Goal: Transaction & Acquisition: Purchase product/service

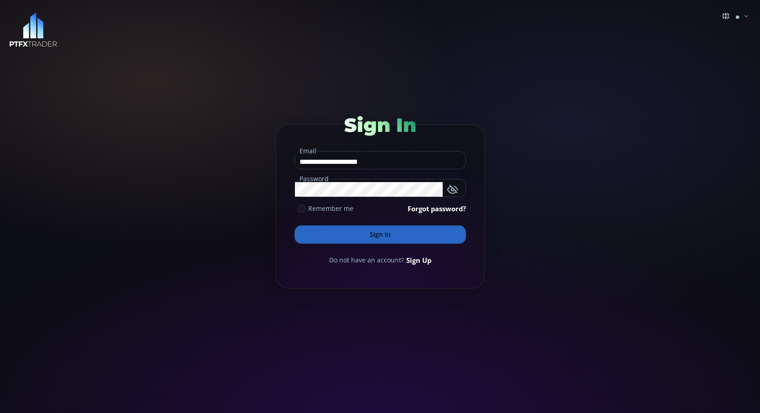
click at [302, 209] on use at bounding box center [302, 209] width 6 height 4
click at [340, 234] on button "Sign In" at bounding box center [379, 234] width 171 height 18
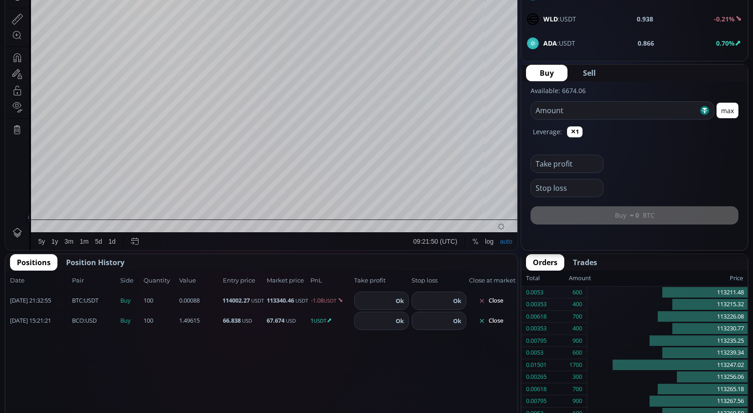
scroll to position [127, 0]
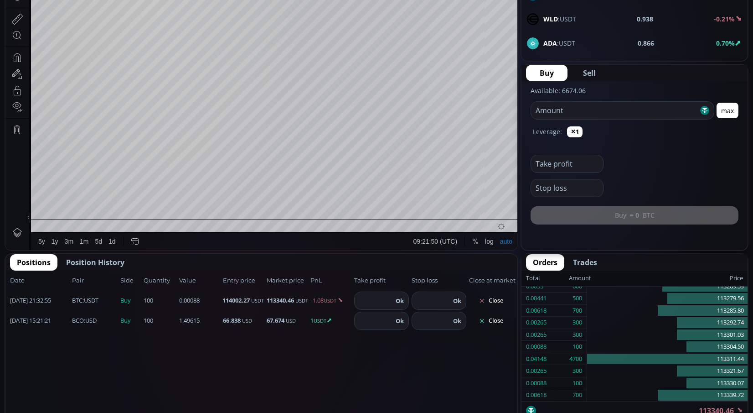
type input "********"
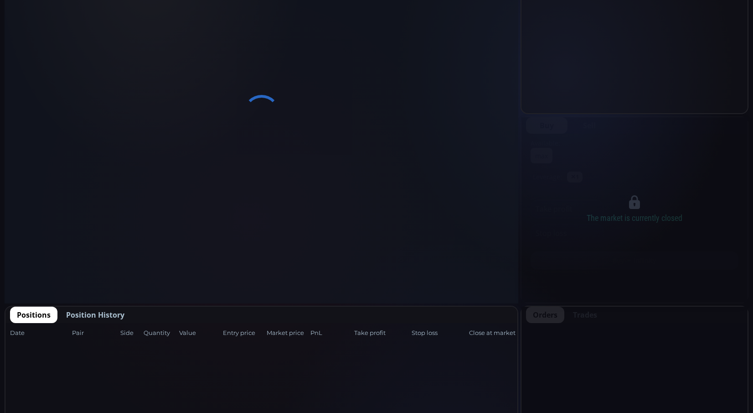
scroll to position [274, 0]
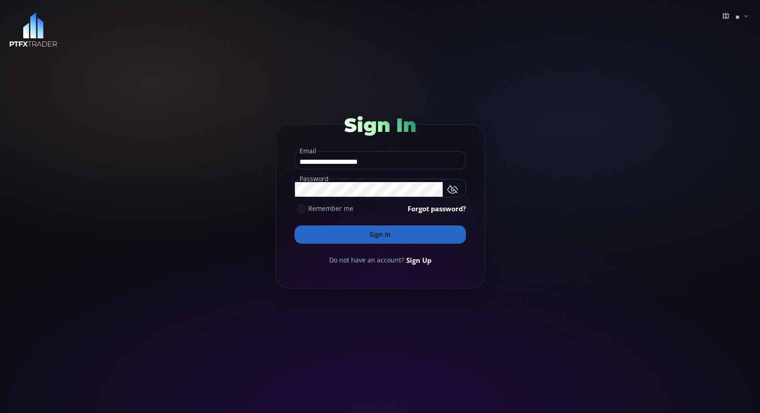
click at [297, 211] on div "Remember me" at bounding box center [323, 208] width 59 height 10
click at [330, 231] on button "Sign In" at bounding box center [379, 234] width 171 height 18
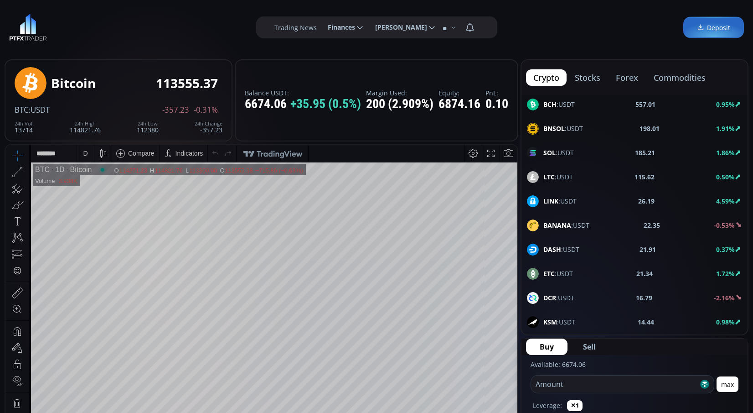
click at [561, 201] on span "LINK :USDT" at bounding box center [559, 201] width 33 height 10
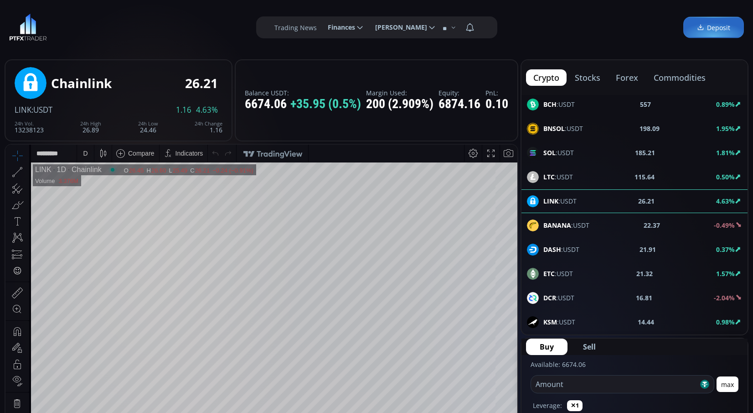
click at [87, 156] on div "D" at bounding box center [85, 153] width 5 height 7
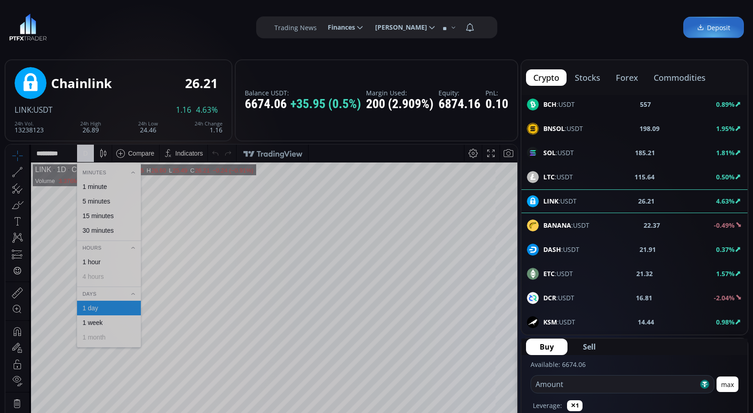
click at [96, 187] on div "1 minute" at bounding box center [95, 186] width 25 height 7
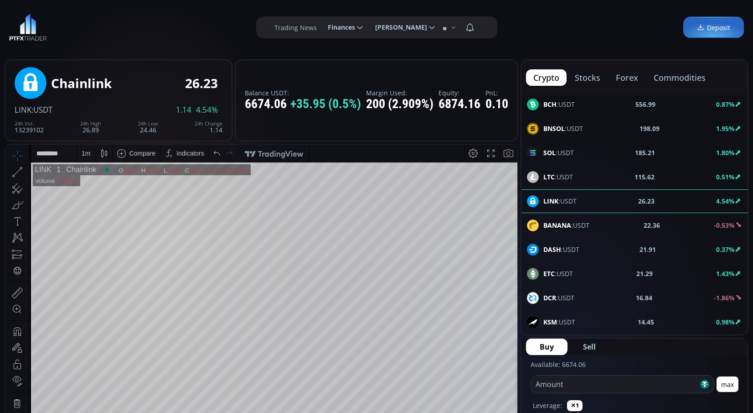
click at [603, 387] on input "number" at bounding box center [614, 383] width 167 height 17
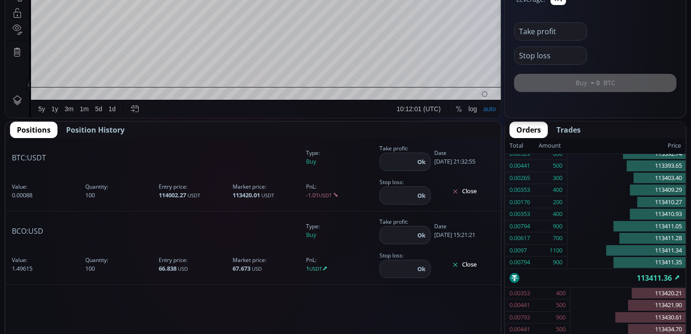
scroll to position [347, 0]
